Goal: Transaction & Acquisition: Book appointment/travel/reservation

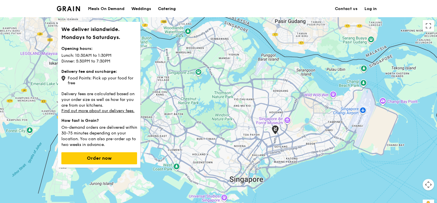
click at [160, 8] on div "Catering" at bounding box center [167, 8] width 18 height 17
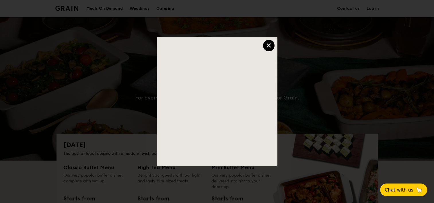
click at [268, 45] on div "×" at bounding box center [268, 45] width 11 height 11
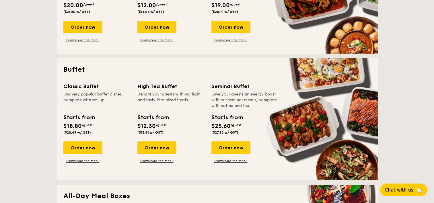
scroll to position [201, 0]
